Goal: Information Seeking & Learning: Compare options

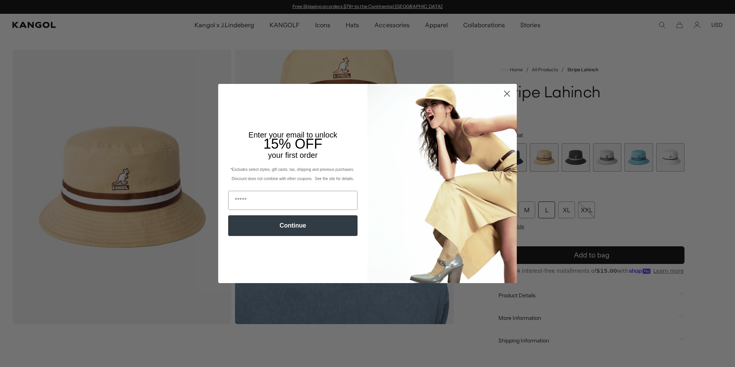
click at [507, 93] on icon "Close dialog" at bounding box center [507, 93] width 5 height 5
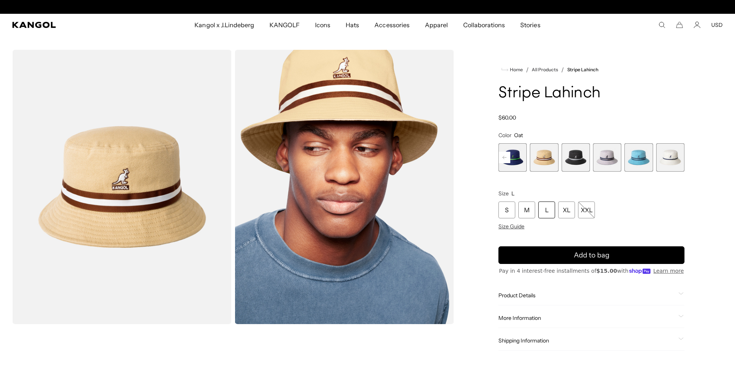
scroll to position [0, 158]
click at [546, 213] on div "L" at bounding box center [546, 209] width 17 height 17
click at [548, 209] on div "L" at bounding box center [546, 209] width 17 height 17
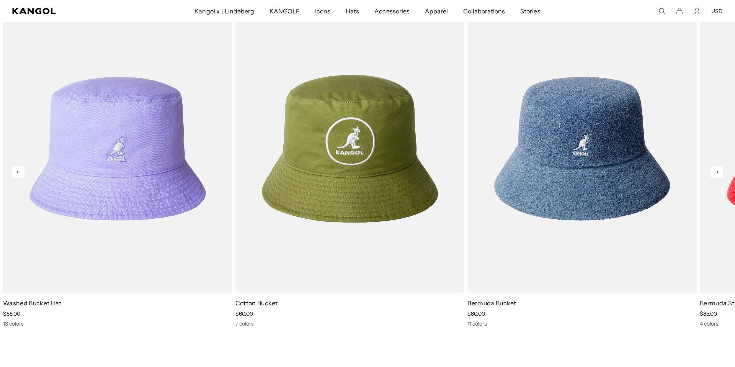
click at [716, 171] on icon at bounding box center [717, 172] width 12 height 12
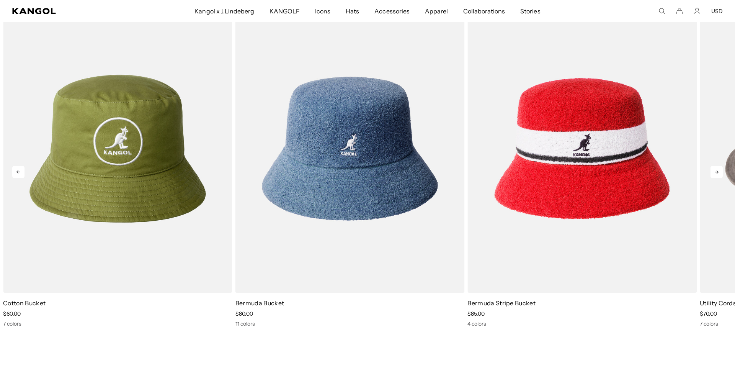
scroll to position [0, 158]
click at [716, 171] on icon at bounding box center [717, 172] width 12 height 12
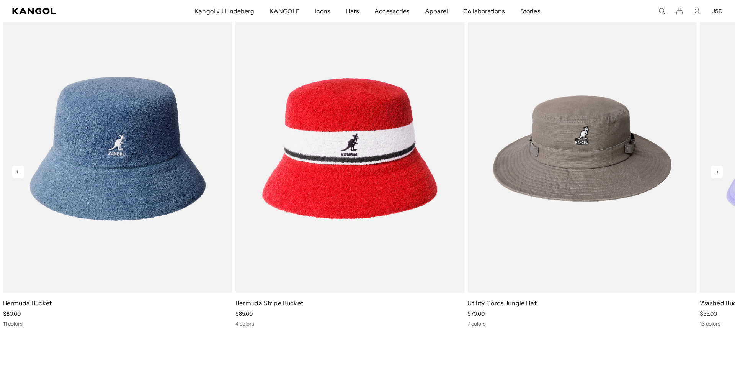
click at [716, 171] on icon at bounding box center [717, 172] width 12 height 12
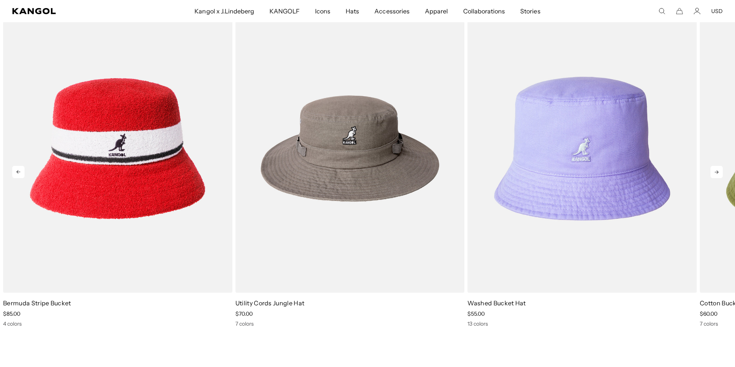
scroll to position [0, 0]
click at [716, 171] on icon at bounding box center [717, 172] width 12 height 12
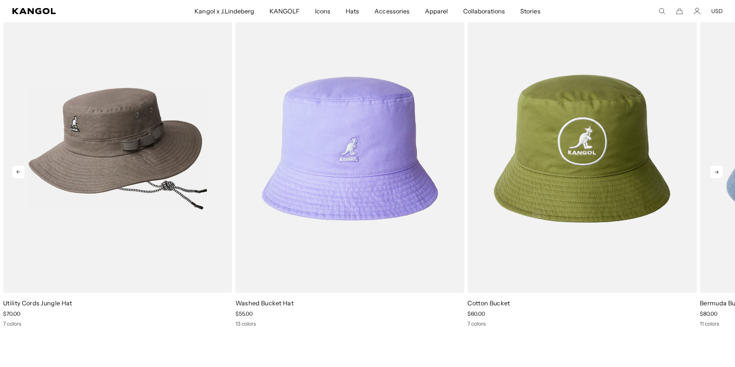
click at [161, 172] on img "5 of 5" at bounding box center [117, 149] width 229 height 288
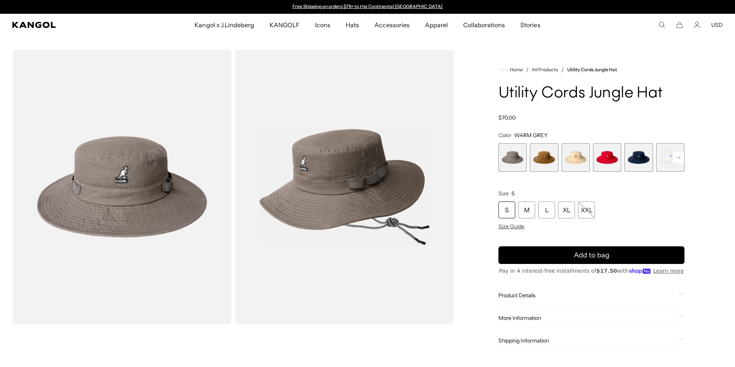
click at [677, 159] on rect at bounding box center [678, 157] width 11 height 11
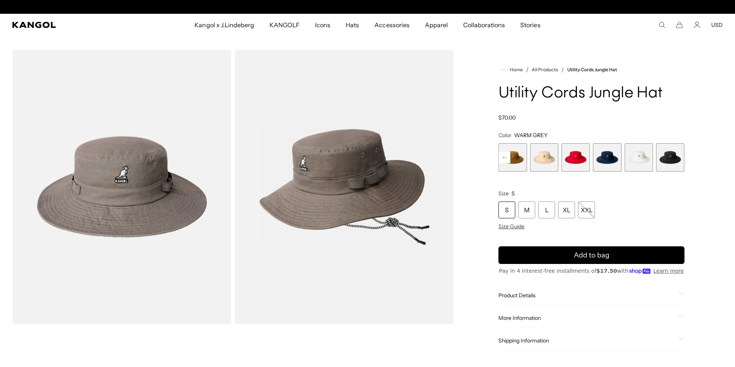
scroll to position [0, 158]
click at [677, 159] on span "7 of 7" at bounding box center [670, 157] width 28 height 28
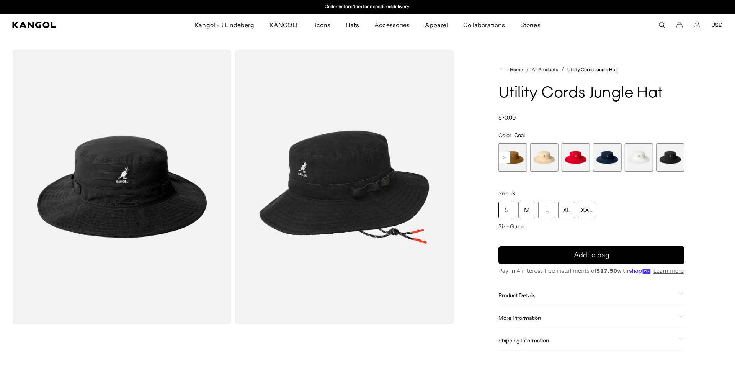
click at [636, 159] on span "6 of 7" at bounding box center [639, 157] width 28 height 28
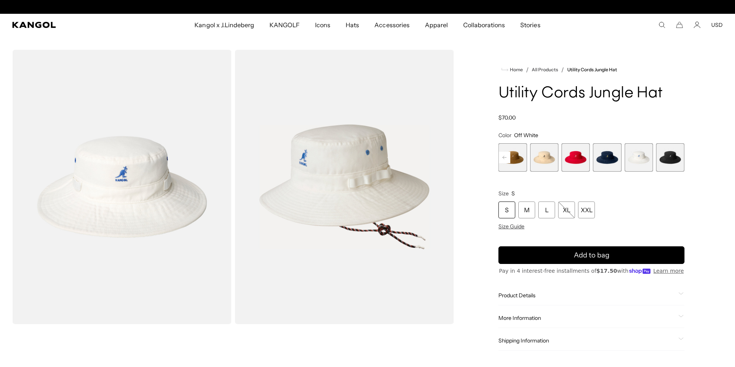
scroll to position [0, 158]
click at [609, 157] on span "5 of 7" at bounding box center [607, 157] width 28 height 28
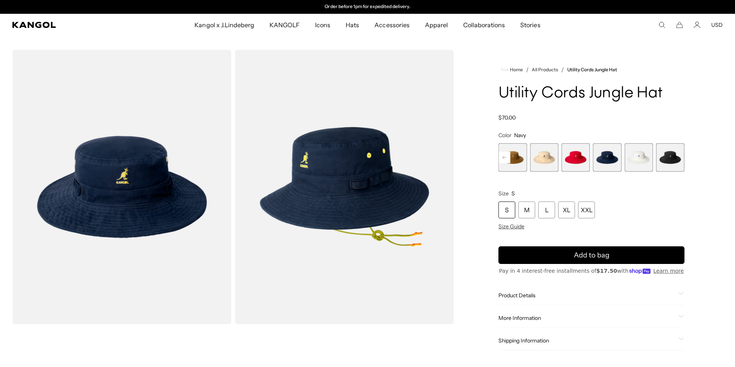
click at [575, 162] on span "4 of 7" at bounding box center [576, 157] width 28 height 28
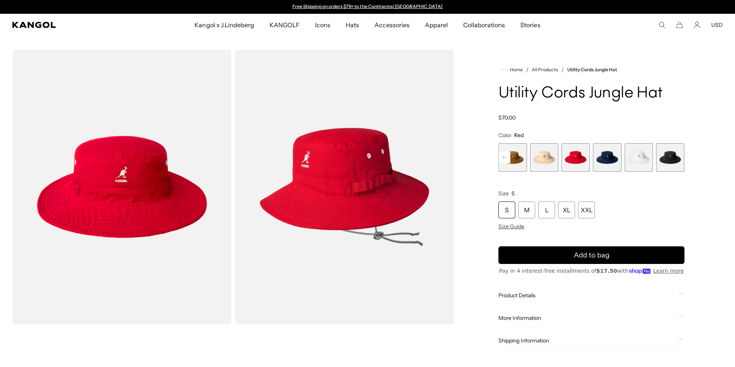
click at [541, 159] on span "3 of 7" at bounding box center [544, 157] width 28 height 28
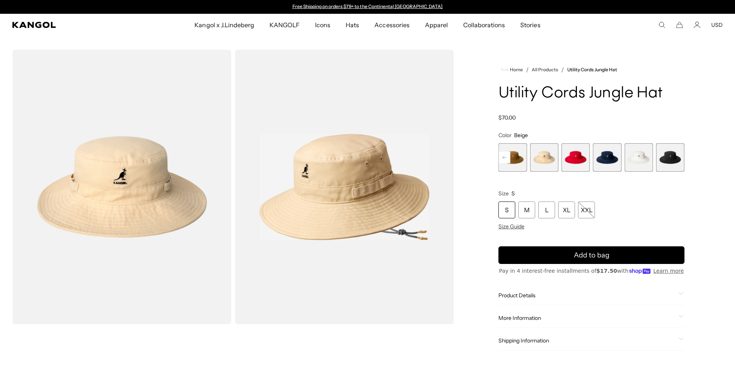
click at [515, 157] on span "2 of 7" at bounding box center [513, 157] width 28 height 28
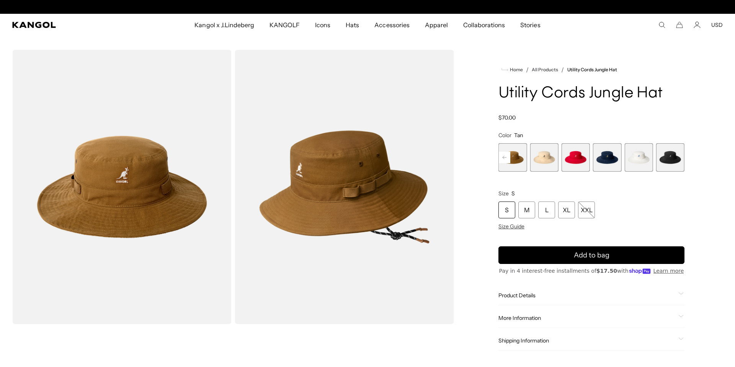
scroll to position [0, 158]
click at [542, 160] on span "3 of 7" at bounding box center [544, 157] width 28 height 28
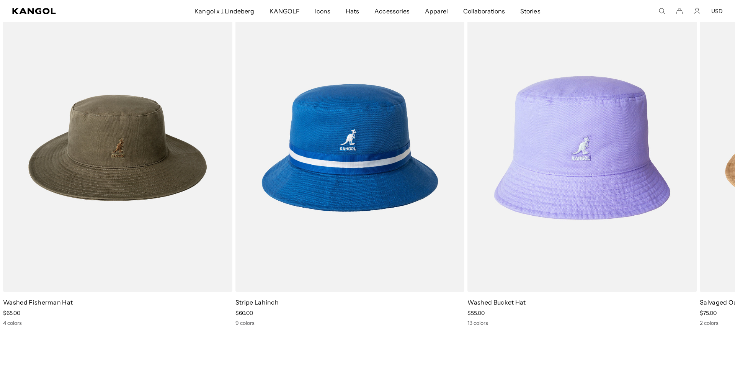
scroll to position [0, 158]
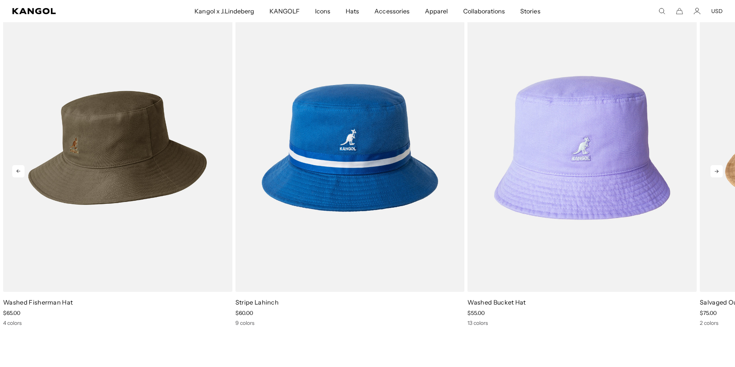
click at [78, 145] on img "1 of 5" at bounding box center [117, 148] width 229 height 288
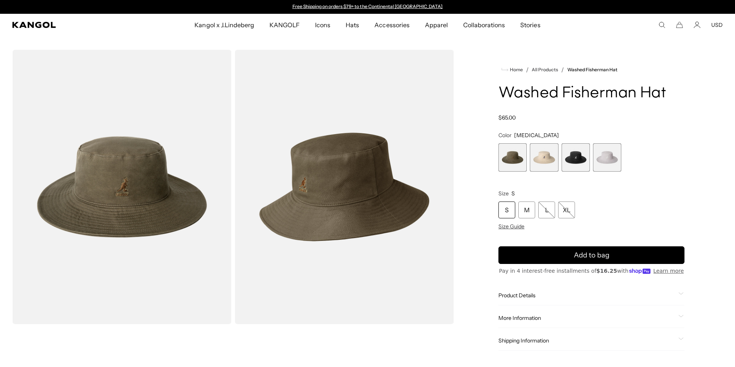
click at [542, 155] on span "2 of 4" at bounding box center [544, 157] width 28 height 28
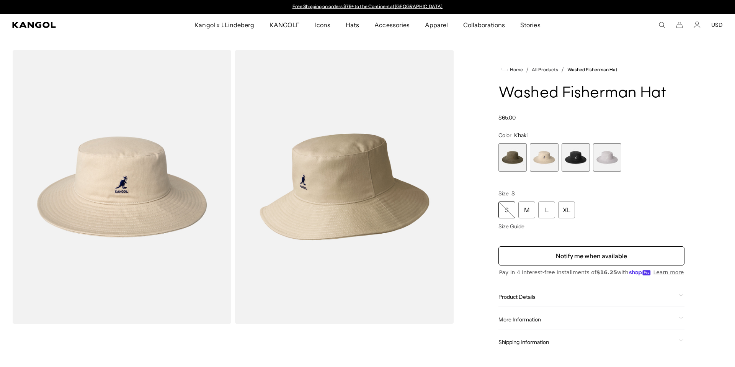
click at [579, 158] on span "3 of 4" at bounding box center [576, 157] width 28 height 28
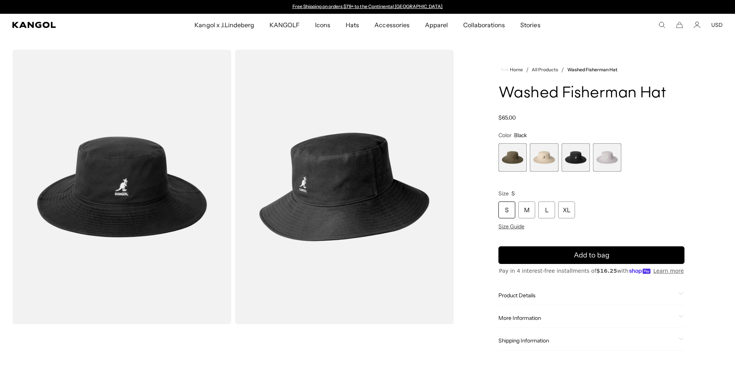
click at [605, 157] on span "4 of 4" at bounding box center [607, 157] width 28 height 28
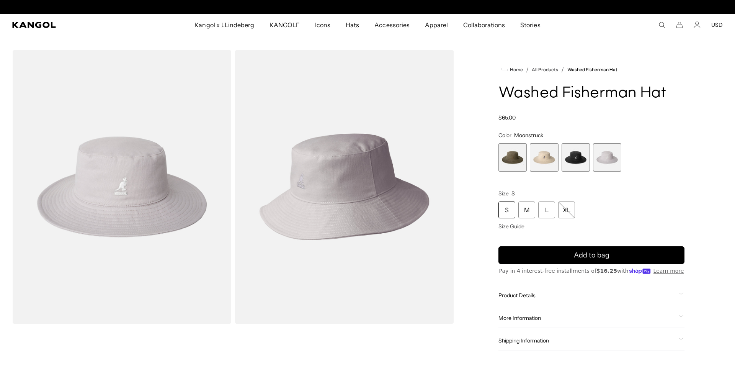
scroll to position [0, 158]
click at [573, 157] on span "3 of 4" at bounding box center [576, 157] width 28 height 28
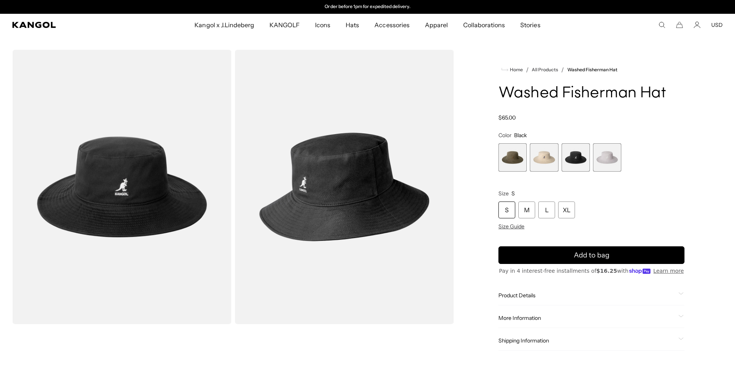
click at [544, 157] on span "2 of 4" at bounding box center [544, 157] width 28 height 28
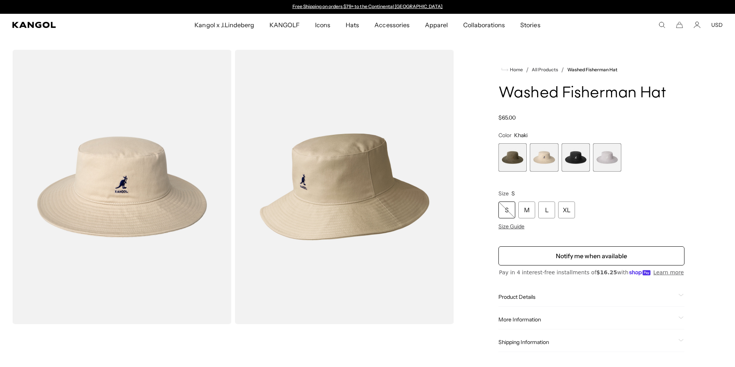
click at [505, 150] on span "1 of 4" at bounding box center [513, 157] width 28 height 28
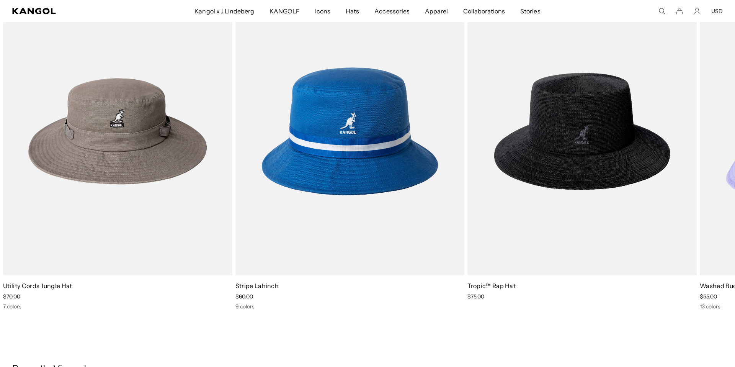
scroll to position [492, 0]
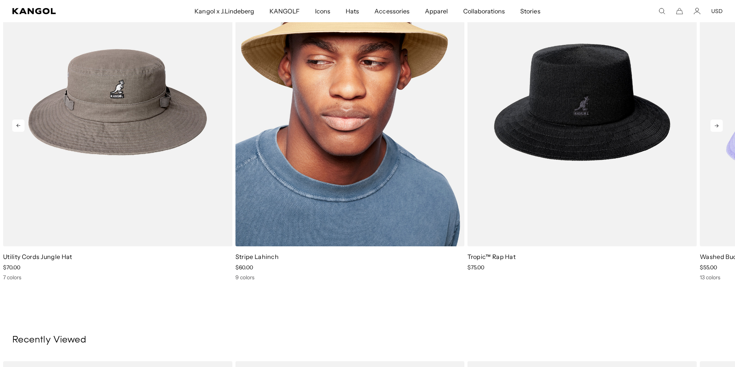
click at [334, 111] on img "2 of 5" at bounding box center [349, 102] width 229 height 288
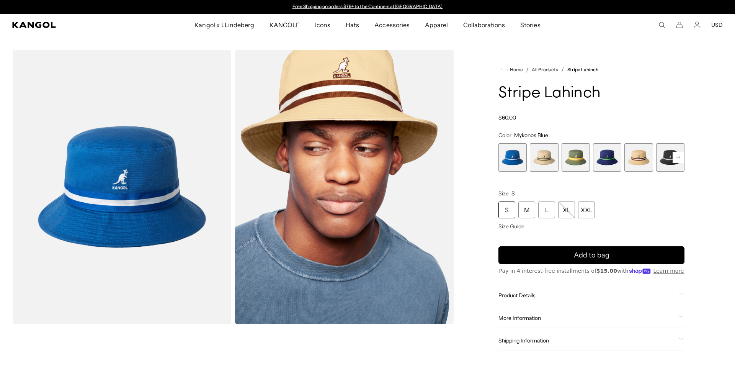
click at [676, 156] on rect at bounding box center [678, 157] width 11 height 11
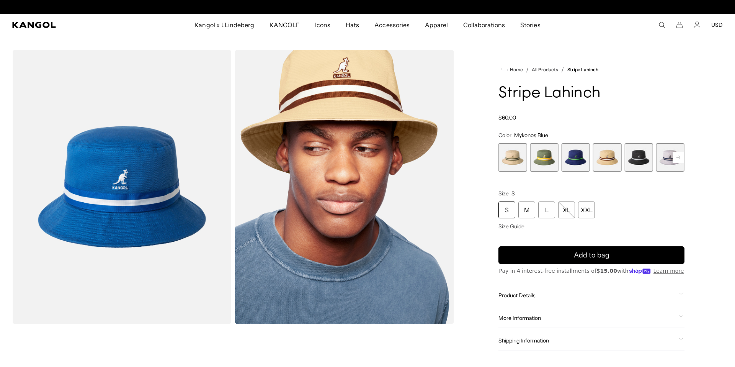
scroll to position [0, 158]
click at [676, 156] on rect at bounding box center [678, 157] width 11 height 11
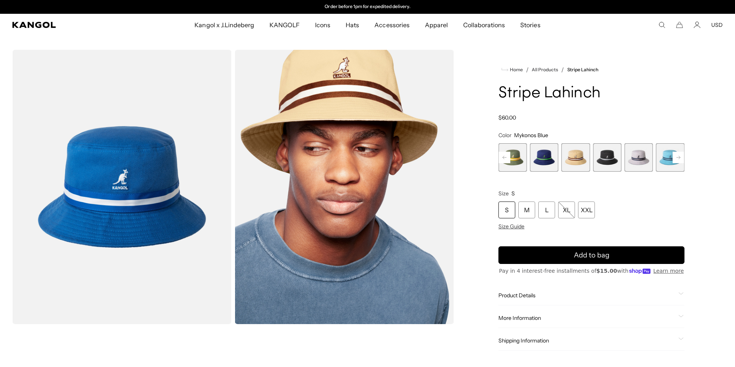
click at [676, 156] on rect at bounding box center [678, 157] width 11 height 11
click at [676, 156] on div "Previous Next Mykonos Blue Variant sold out or unavailable Beige Variant sold o…" at bounding box center [592, 157] width 186 height 28
click at [637, 157] on span "8 of 9" at bounding box center [639, 157] width 28 height 28
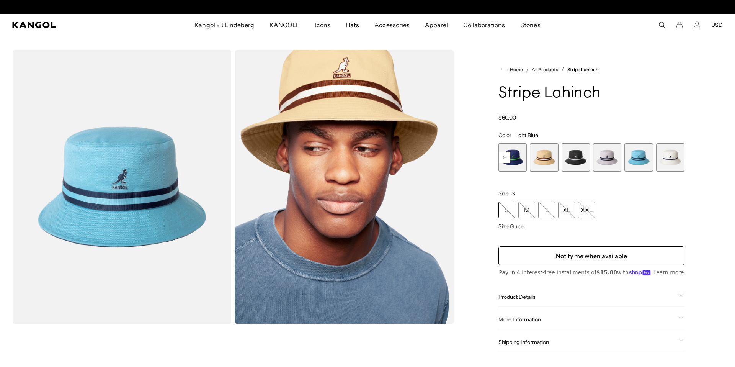
scroll to position [0, 158]
click at [114, 183] on img "Gallery Viewer" at bounding box center [121, 187] width 219 height 274
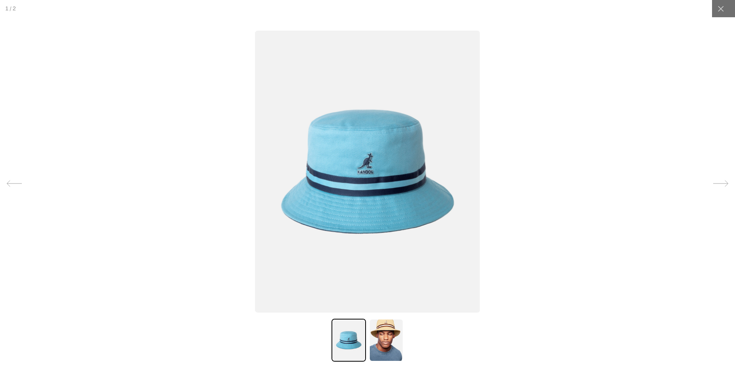
scroll to position [0, 0]
click at [389, 341] on img at bounding box center [386, 340] width 34 height 43
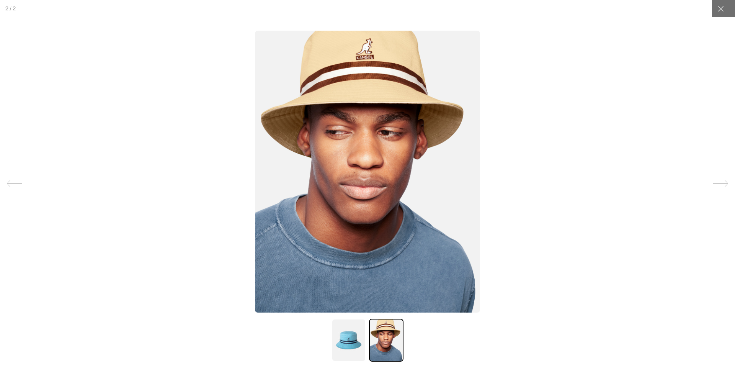
scroll to position [0, 158]
